Goal: Task Accomplishment & Management: Use online tool/utility

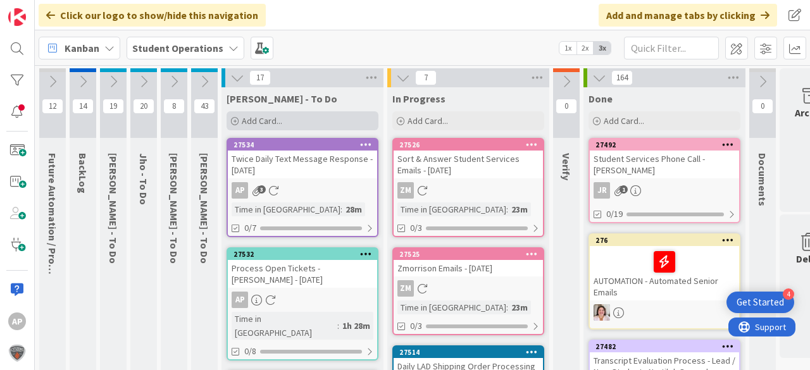
click at [252, 122] on span "Add Card..." at bounding box center [262, 120] width 40 height 11
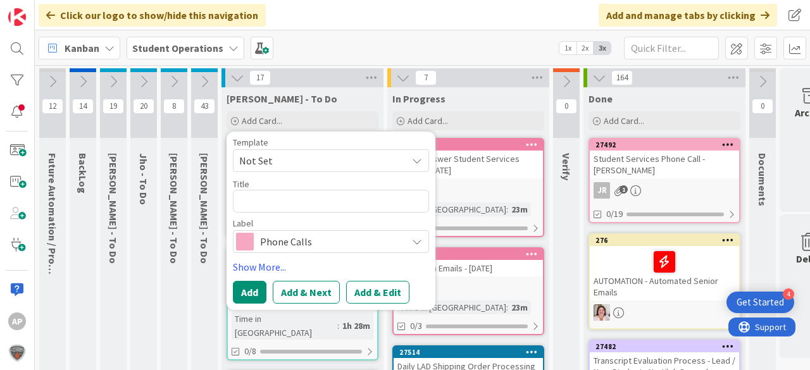
click at [294, 152] on span "Not Set" at bounding box center [318, 160] width 158 height 16
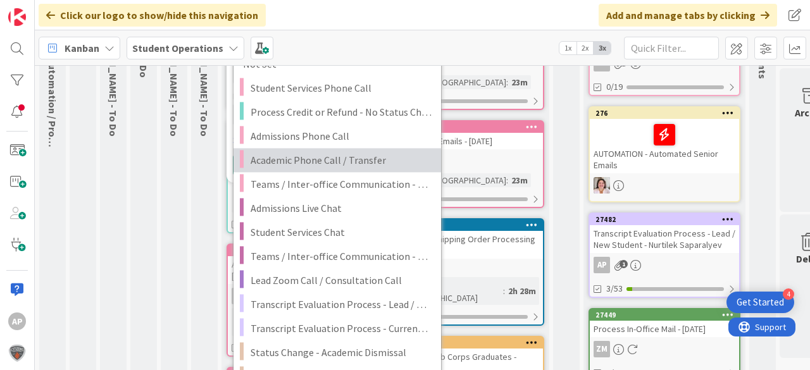
scroll to position [152, 0]
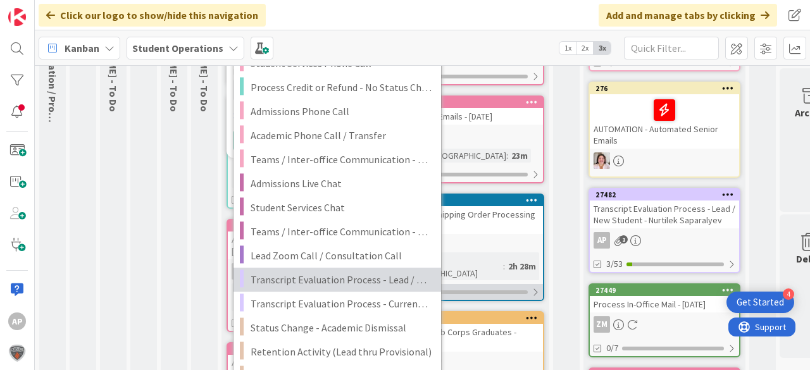
click at [395, 276] on span "Transcript Evaluation Process - Lead / New Student" at bounding box center [341, 279] width 181 height 16
type textarea "x"
type textarea "Transcript Evaluation Process - Lead / New Student"
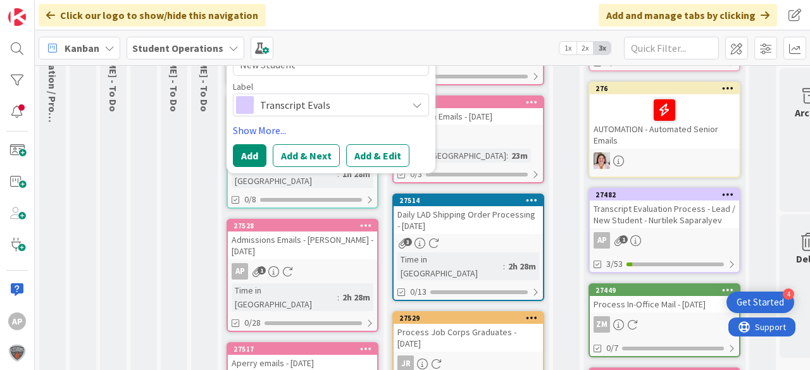
scroll to position [101, 0]
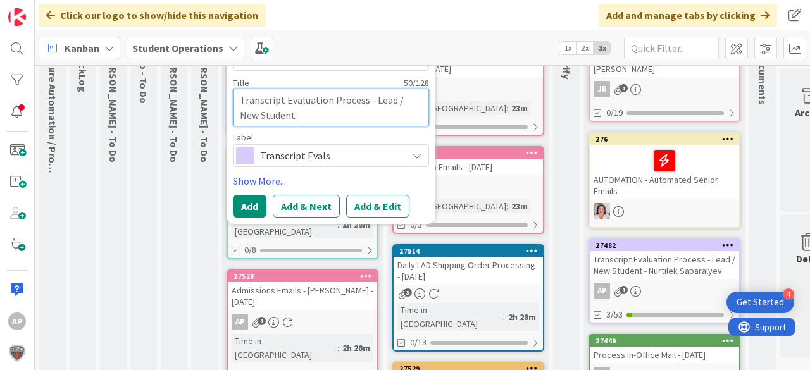
click at [327, 121] on textarea "Transcript Evaluation Process - Lead / New Student" at bounding box center [331, 108] width 196 height 38
type textarea "x"
type textarea "Transcript Evaluation Process - Lead / New Student"
type textarea "x"
type textarea "Transcript Evaluation Process - Lead / New Student -"
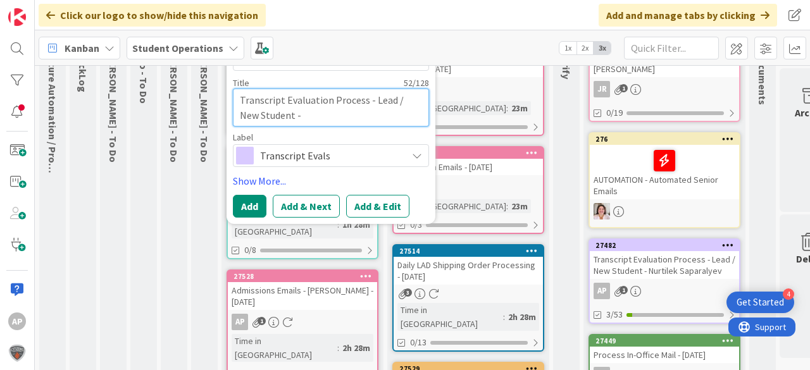
type textarea "x"
type textarea "Transcript Evaluation Process - Lead / New Student -"
type textarea "x"
type textarea "Transcript Evaluation Process - Lead / New Student - C"
type textarea "x"
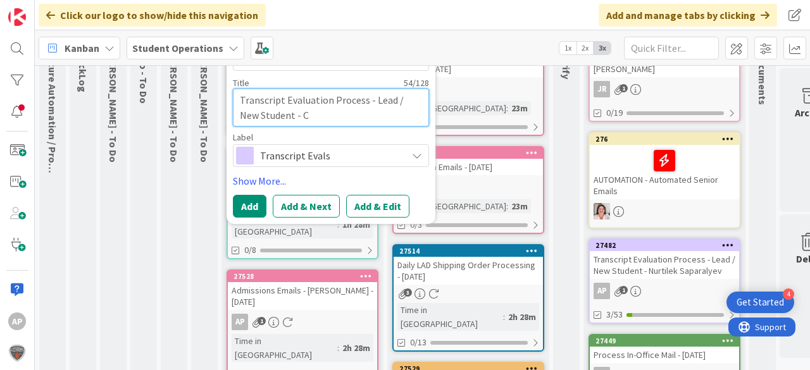
type textarea "Transcript Evaluation Process - Lead / New Student - Co"
type textarea "x"
type textarea "Transcript Evaluation Process - Lead / New Student - Col"
type textarea "x"
type textarea "Transcript Evaluation Process - Lead / New Student - Colt"
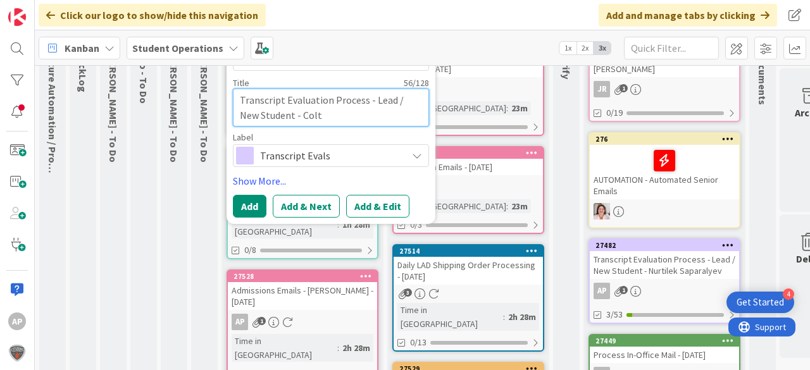
type textarea "x"
type textarea "Transcript Evaluation Process - Lead / New Student - Colto"
type textarea "x"
type textarea "Transcript Evaluation Process - Lead / New Student - Colton"
type textarea "x"
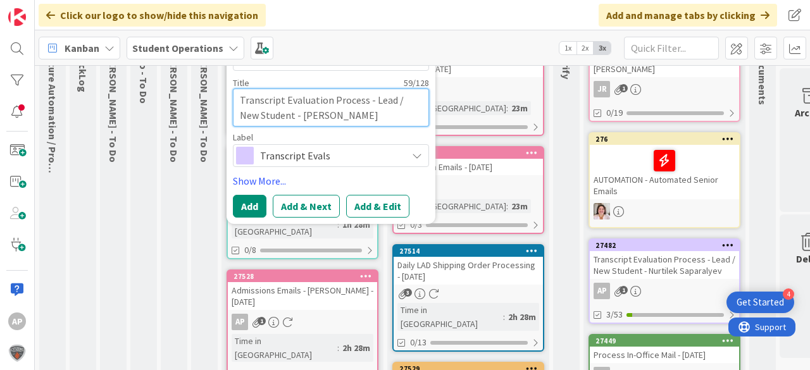
type textarea "Transcript Evaluation Process - Lead / New Student - Colton"
type textarea "x"
type textarea "Transcript Evaluation Process - Lead / New Student - Colton M"
type textarea "x"
type textarea "Transcript Evaluation Process - Lead / New Student - Colton Mo"
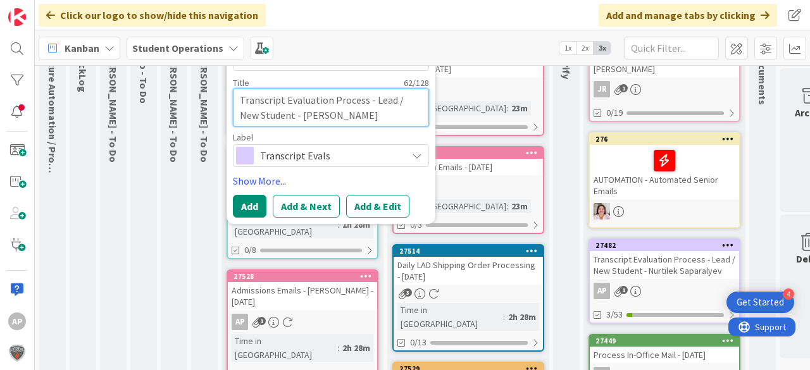
type textarea "x"
type textarea "Transcript Evaluation Process - Lead / New Student - Colton Mob"
type textarea "x"
type textarea "Transcript Evaluation Process - Lead / New Student - Colton Mobl"
type textarea "x"
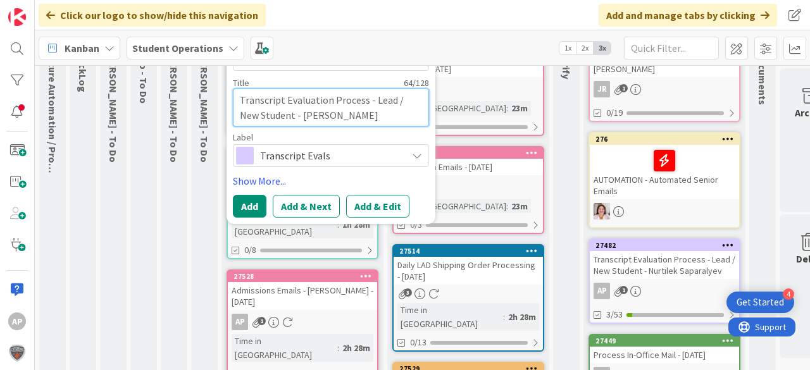
type textarea "Transcript Evaluation Process - Lead / New Student - Colton Moble"
type textarea "x"
type textarea "Transcript Evaluation Process - Lead / New Student - Colton Mobley"
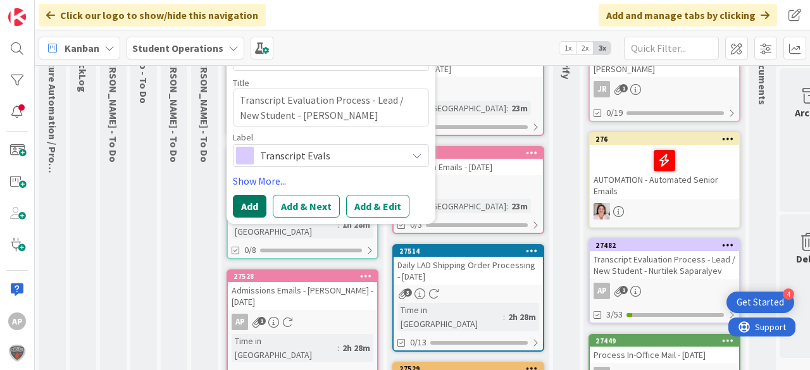
click at [238, 204] on button "Add" at bounding box center [250, 206] width 34 height 23
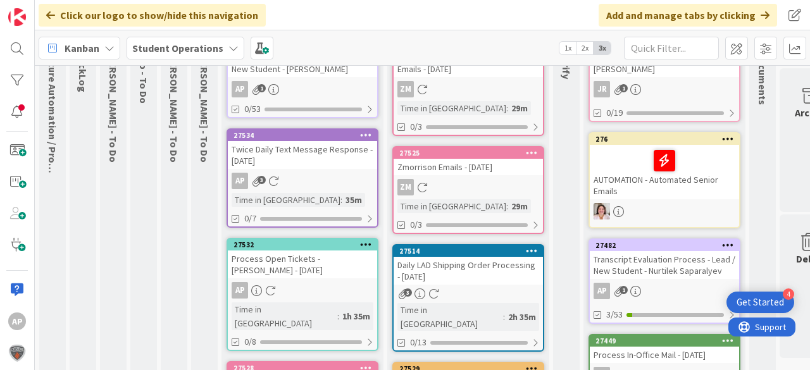
scroll to position [0, 0]
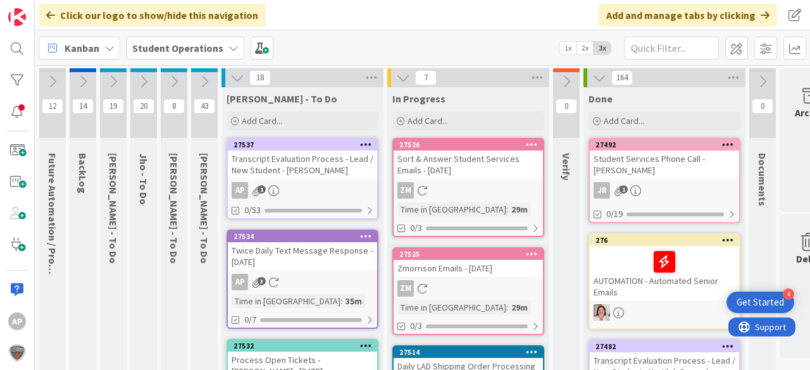
click at [295, 173] on div "Transcript Evaluation Process - Lead / New Student - Colton Mobley" at bounding box center [302, 165] width 149 height 28
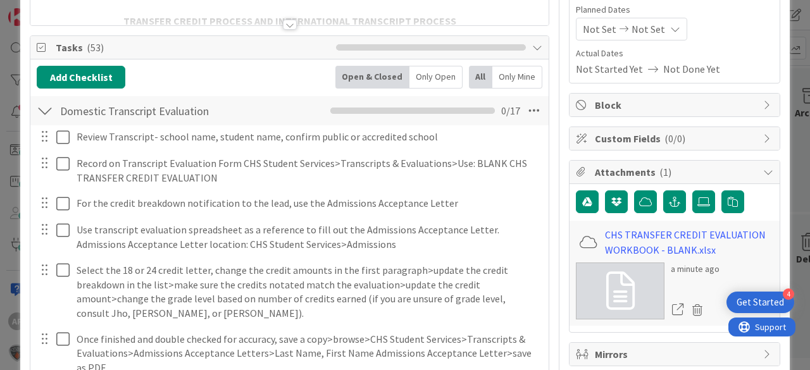
scroll to position [202, 0]
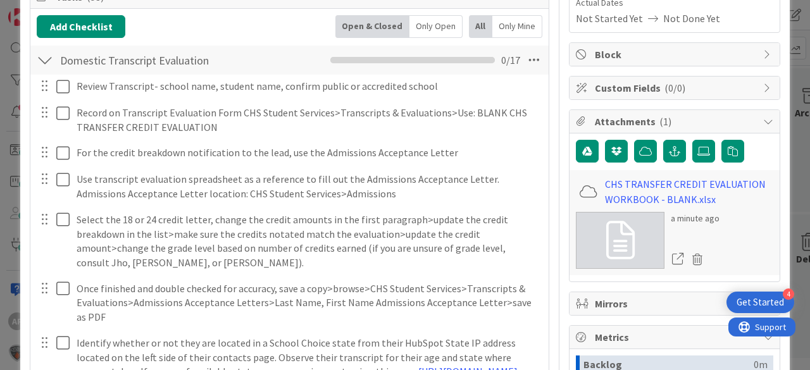
click at [47, 62] on div at bounding box center [45, 60] width 16 height 23
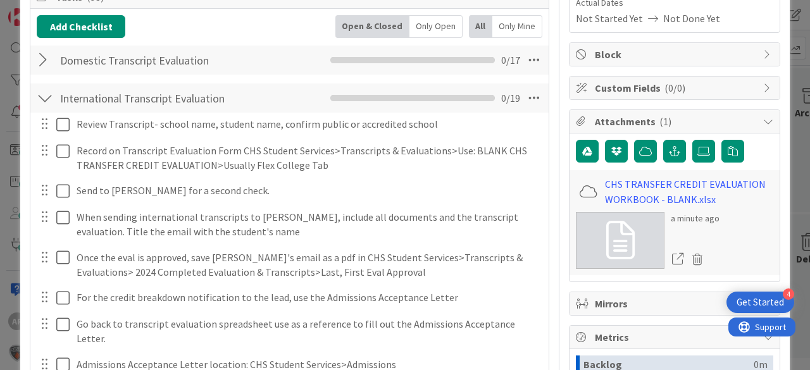
click at [48, 91] on div at bounding box center [45, 98] width 16 height 23
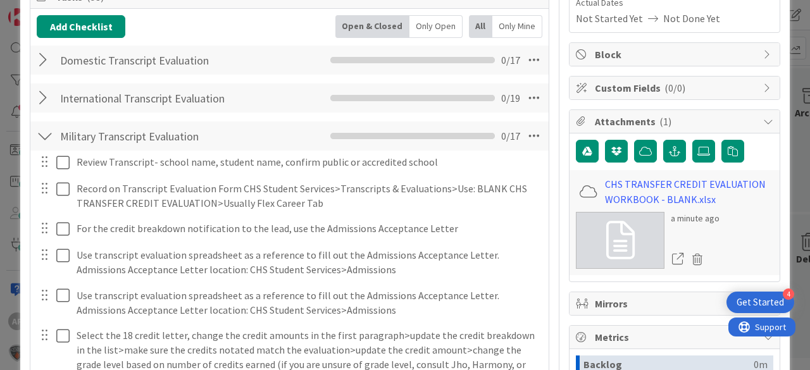
click at [49, 130] on div at bounding box center [45, 136] width 16 height 23
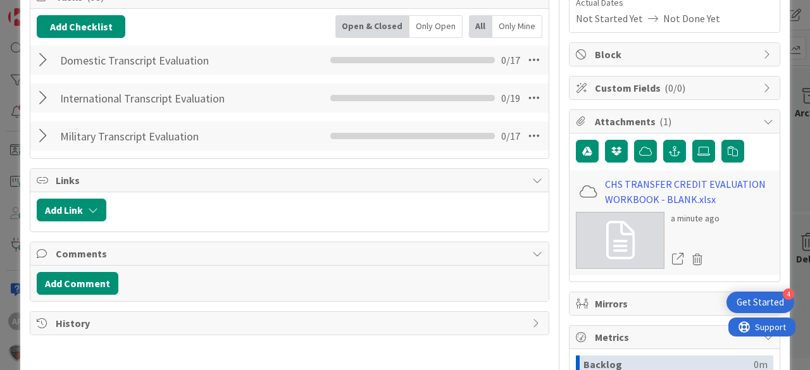
click at [45, 61] on div at bounding box center [45, 60] width 16 height 23
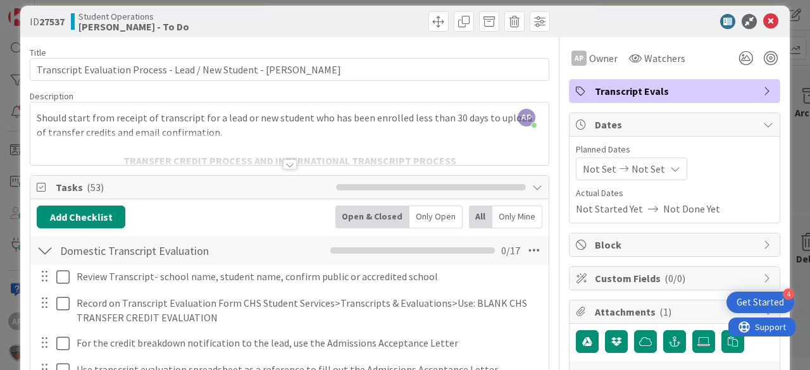
scroll to position [0, 0]
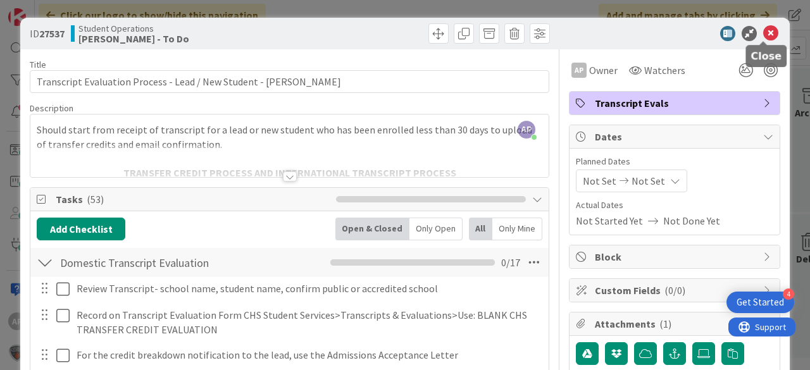
click at [763, 33] on icon at bounding box center [770, 33] width 15 height 15
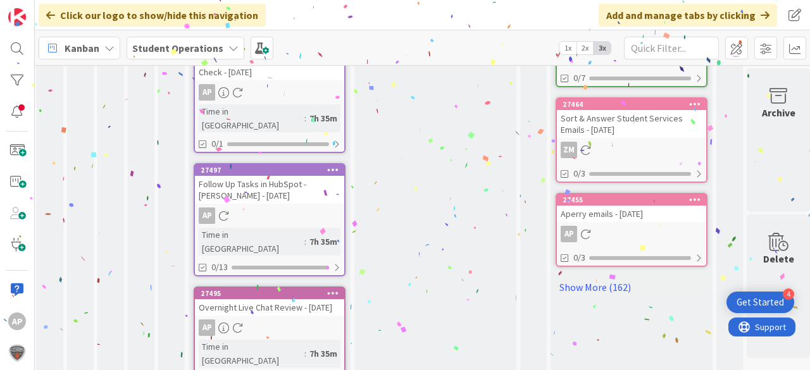
scroll to position [858, 33]
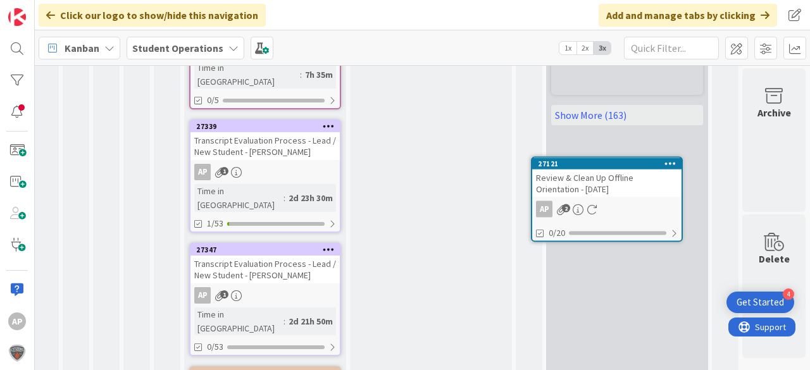
scroll to position [1060, 45]
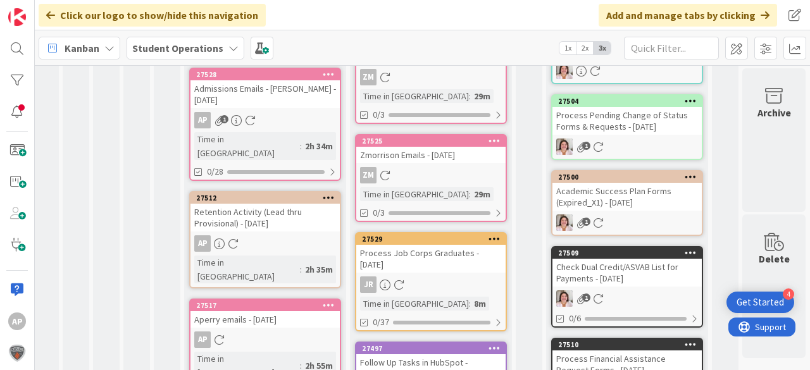
scroll to position [0, 44]
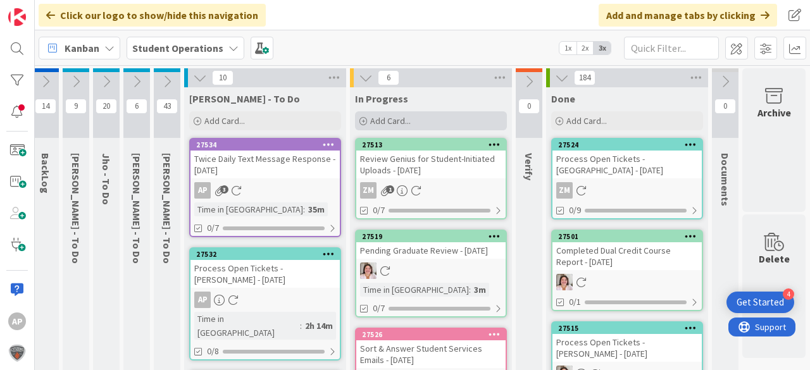
click at [433, 115] on div "Add Card..." at bounding box center [431, 120] width 152 height 19
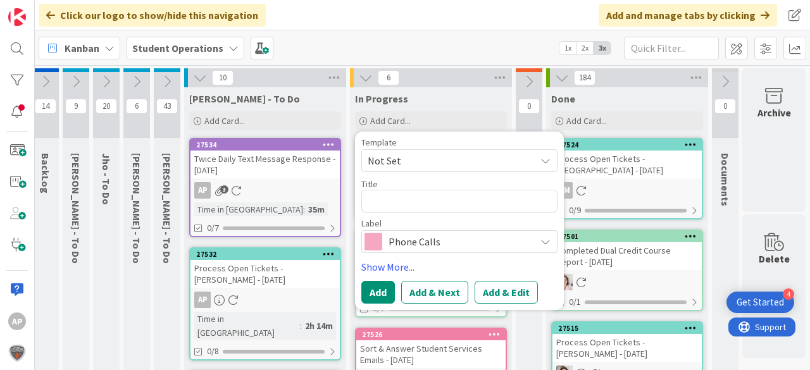
click at [438, 165] on span "Not Set" at bounding box center [447, 160] width 158 height 16
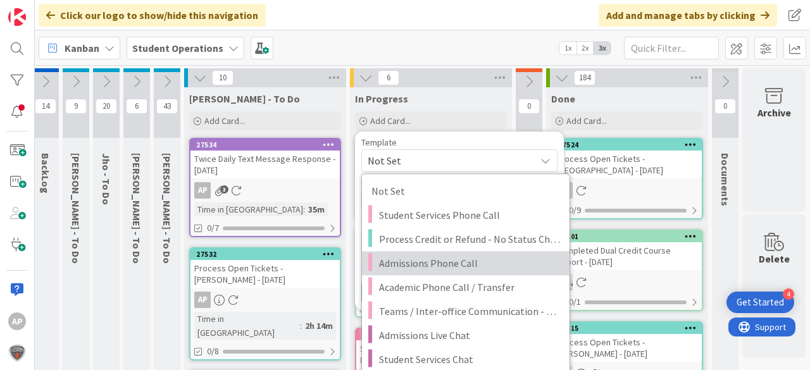
click at [476, 263] on span "Admissions Phone Call" at bounding box center [469, 263] width 181 height 16
type textarea "x"
type textarea "Admissions Phone Call"
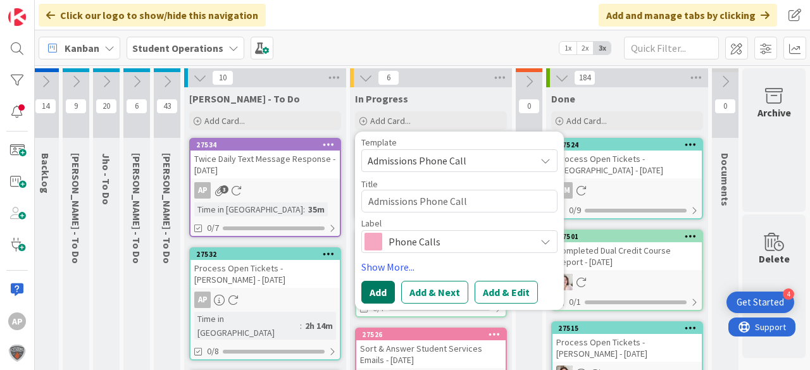
click at [376, 296] on button "Add" at bounding box center [378, 292] width 34 height 23
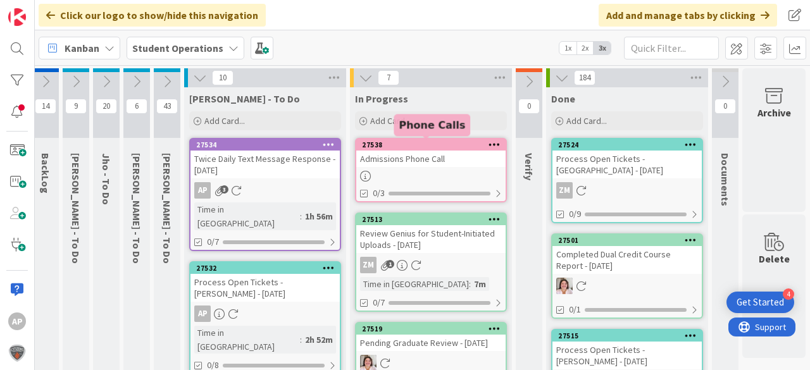
click at [427, 167] on link "27538 Admissions Phone Call 0/3" at bounding box center [431, 170] width 152 height 65
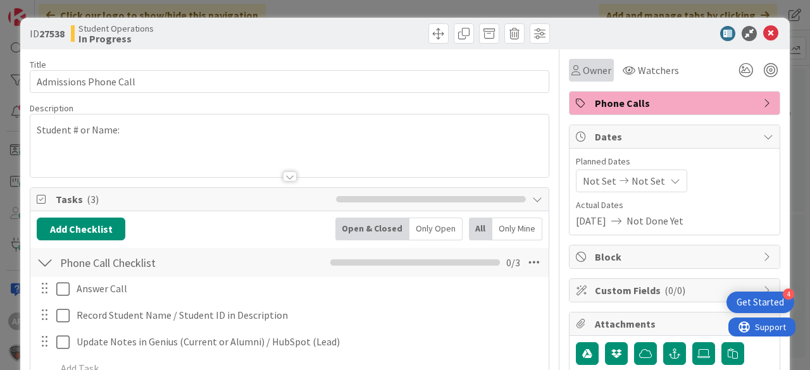
click at [583, 68] on span "Owner" at bounding box center [597, 70] width 28 height 15
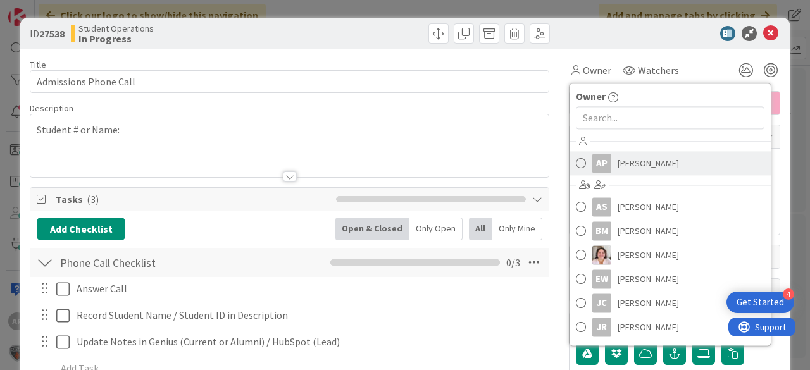
click at [653, 159] on span "[PERSON_NAME]" at bounding box center [648, 163] width 61 height 19
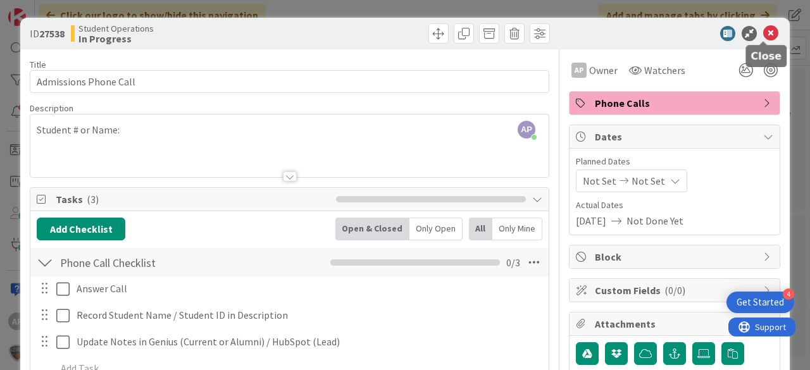
click at [766, 35] on icon at bounding box center [770, 33] width 15 height 15
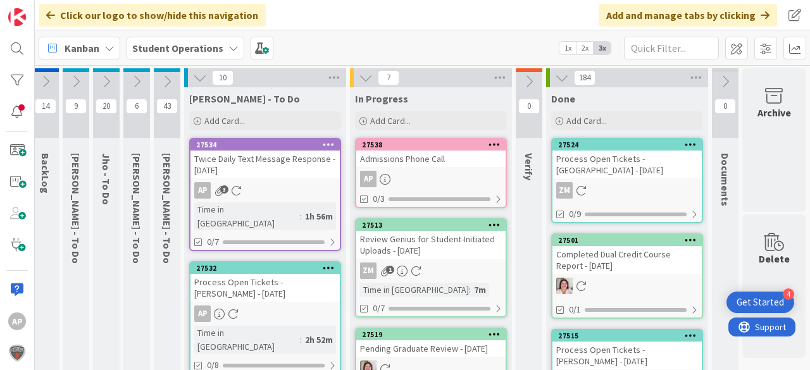
click at [414, 159] on div "Admissions Phone Call" at bounding box center [430, 159] width 149 height 16
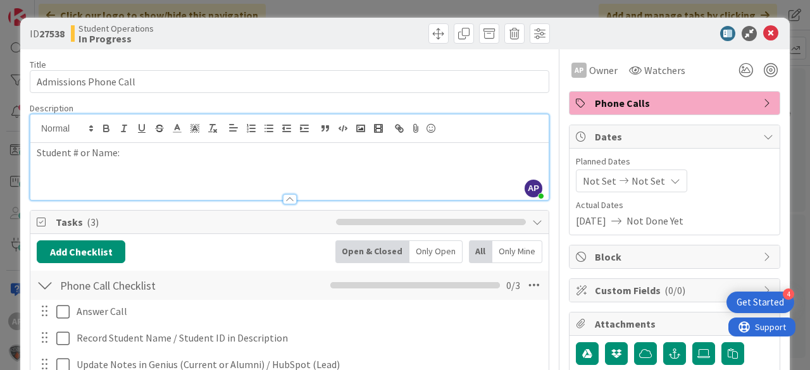
click at [173, 137] on div "AP Amanda Perry just joined Student # or Name:" at bounding box center [289, 157] width 518 height 85
click at [202, 151] on p "Student # or Name: Accreditation queston" at bounding box center [290, 153] width 506 height 15
click at [276, 164] on div "Student # or Name: Accreditation question" at bounding box center [289, 171] width 518 height 57
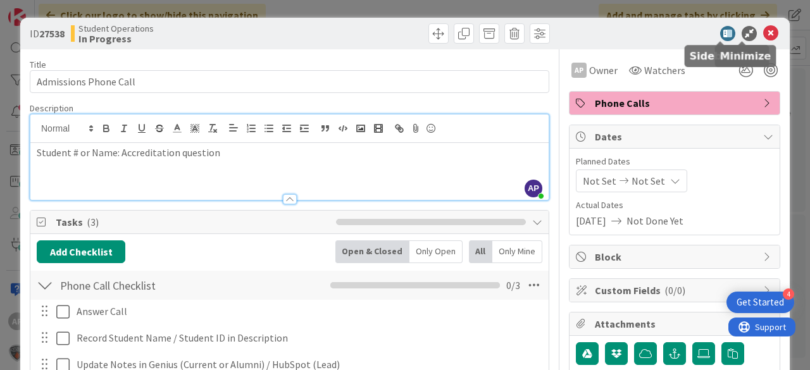
click at [754, 30] on div at bounding box center [668, 33] width 224 height 15
click at [763, 30] on icon at bounding box center [770, 33] width 15 height 15
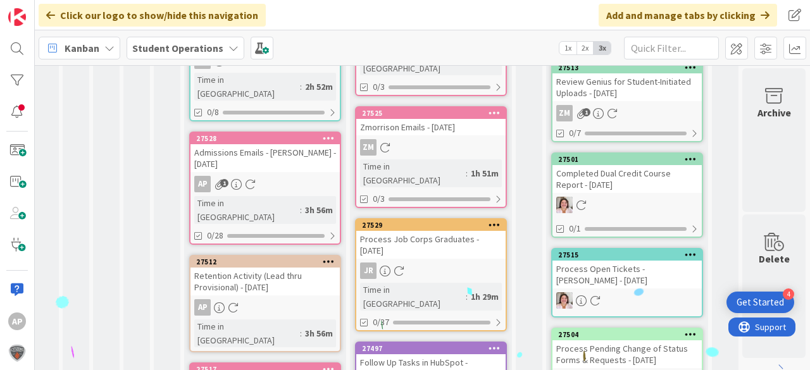
scroll to position [304, 44]
